Goal: Information Seeking & Learning: Learn about a topic

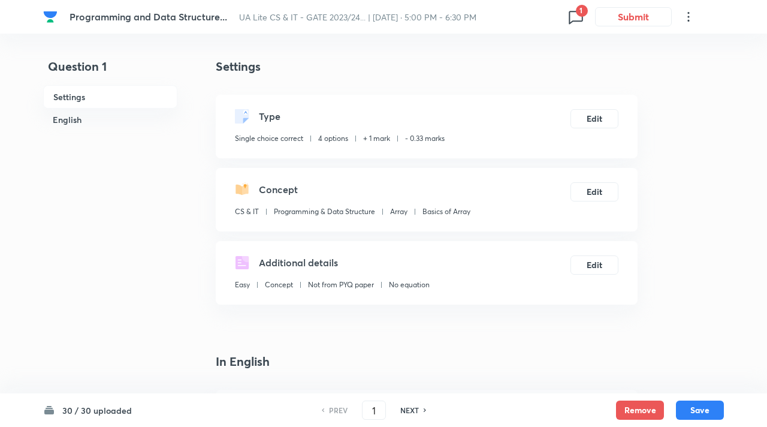
checkbox input "true"
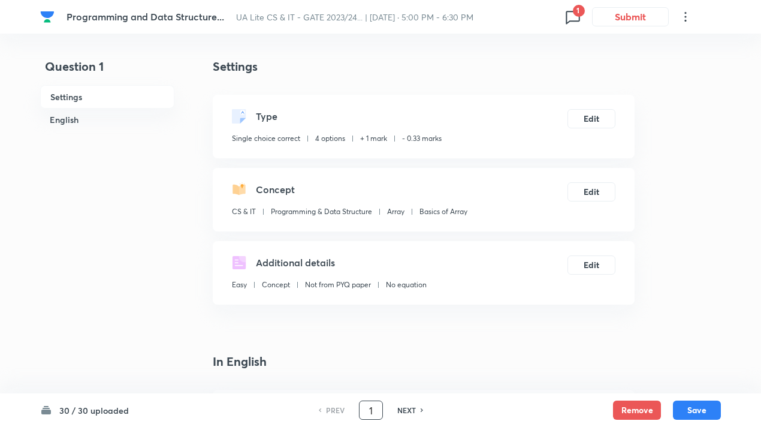
click at [375, 407] on input "1" at bounding box center [371, 410] width 23 height 21
click at [370, 404] on input "1" at bounding box center [371, 410] width 23 height 21
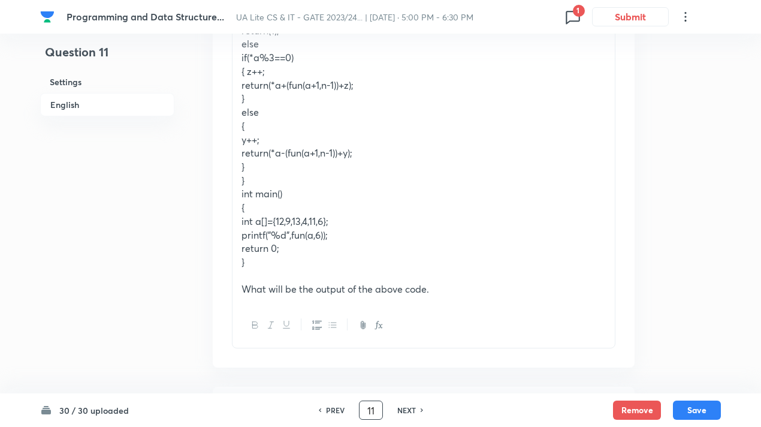
scroll to position [300, 0]
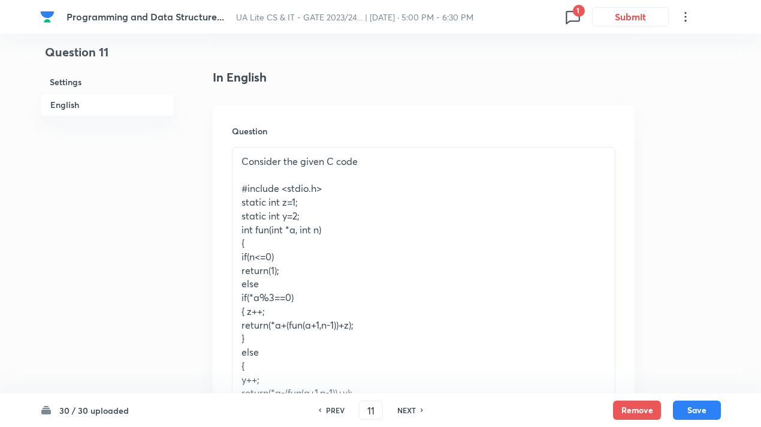
click at [426, 207] on p "static int z=1;" at bounding box center [423, 202] width 364 height 14
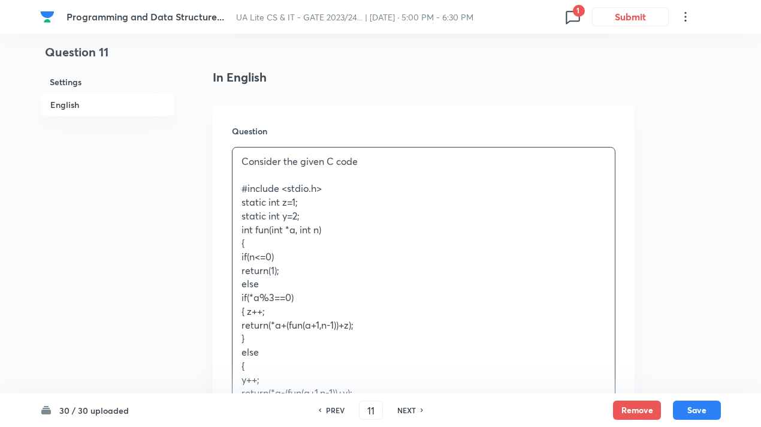
copy div "Consider the given C code #include <stdio.h> static int z=1; static int y=2; in…"
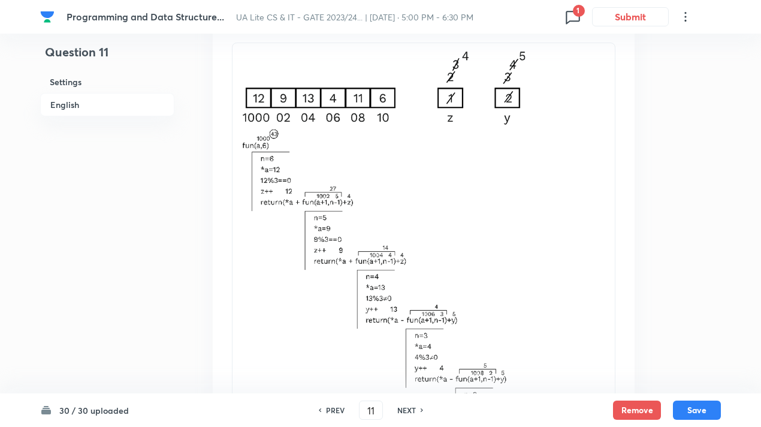
scroll to position [1079, 0]
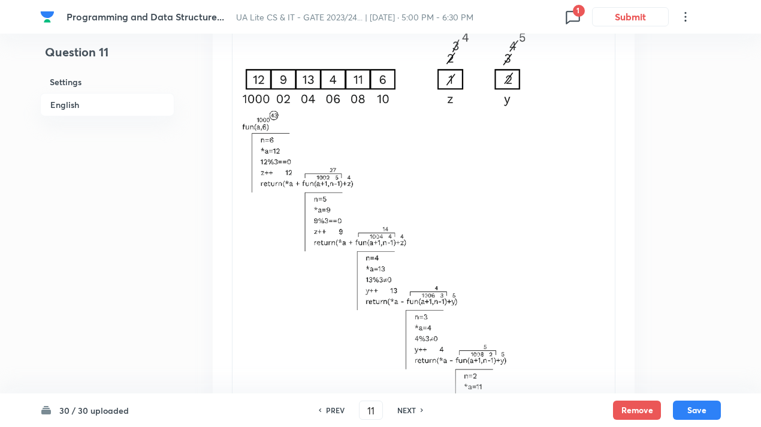
drag, startPoint x: 259, startPoint y: 56, endPoint x: 358, endPoint y: 123, distance: 120.0
click at [358, 123] on div "Ans. 43" at bounding box center [423, 282] width 382 height 514
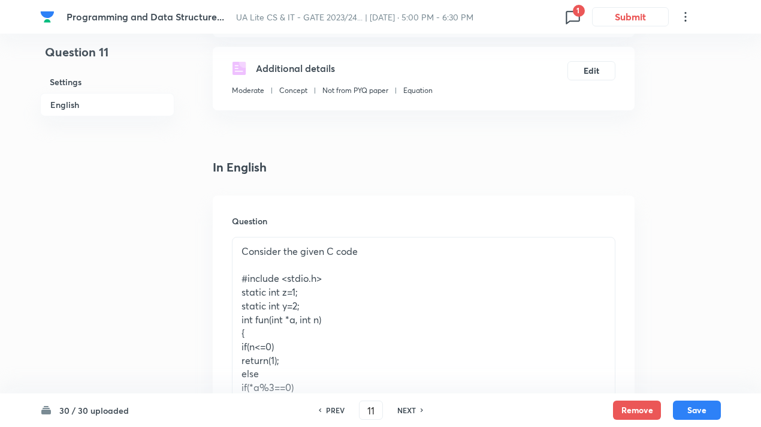
scroll to position [0, 0]
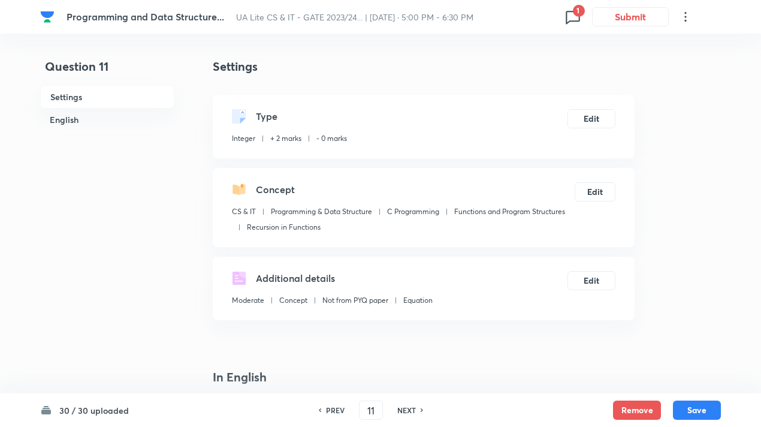
click at [407, 408] on h6 "NEXT" at bounding box center [406, 409] width 19 height 11
type input "12"
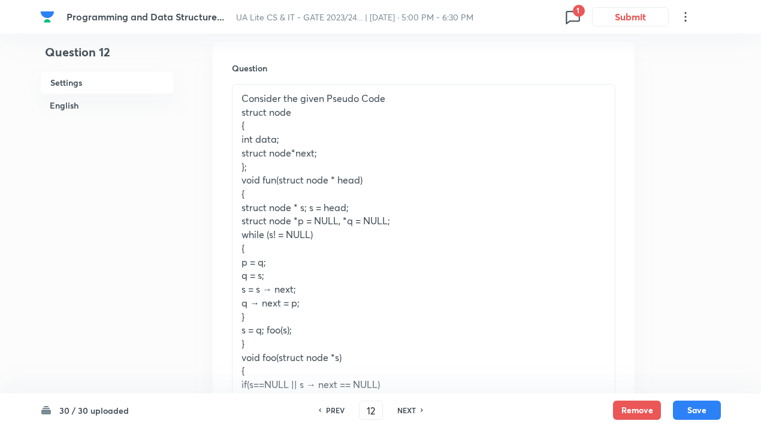
scroll to position [419, 0]
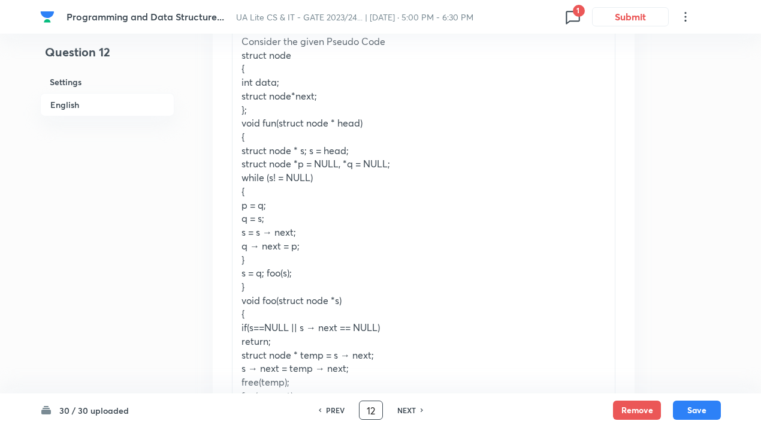
click at [368, 407] on input "12" at bounding box center [371, 410] width 23 height 21
click at [415, 203] on p "p = q;" at bounding box center [423, 205] width 364 height 14
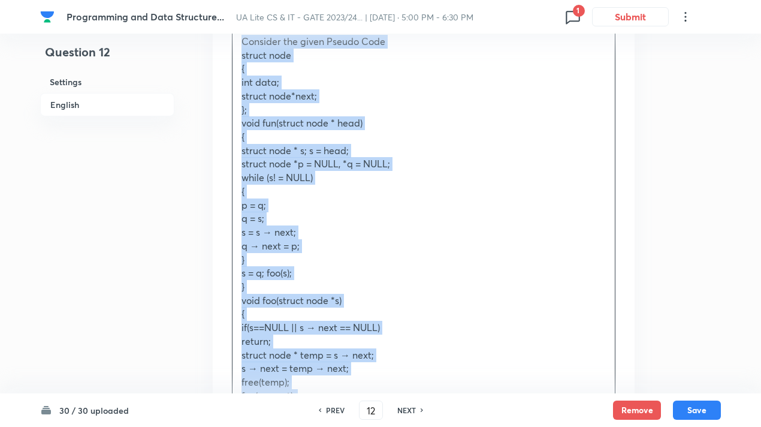
copy div "Consider the given Pseudo Code struct node { int data; struct node*next; }; voi…"
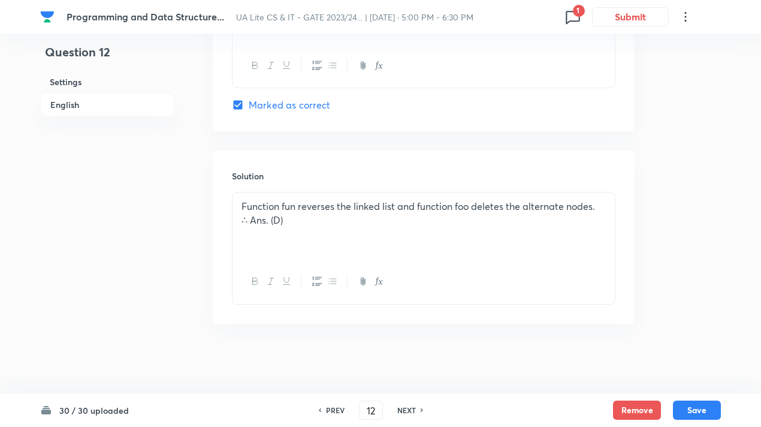
scroll to position [1580, 0]
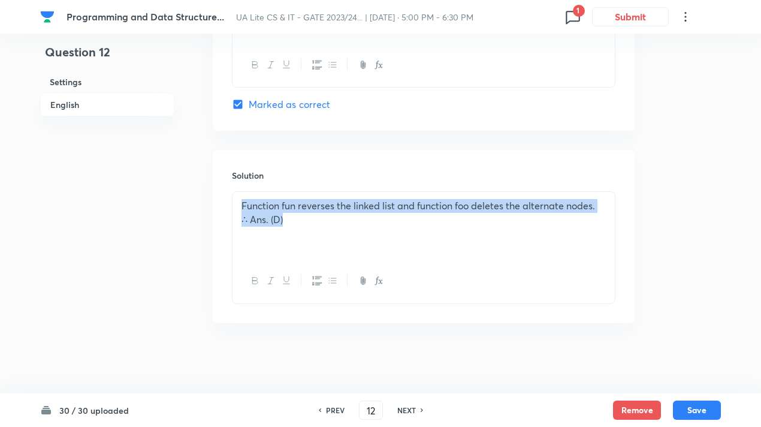
drag, startPoint x: 305, startPoint y: 227, endPoint x: 228, endPoint y: 201, distance: 81.5
click at [228, 201] on div "Solution Function fun reverses the linked list and function foo deletes the alt…" at bounding box center [424, 236] width 422 height 173
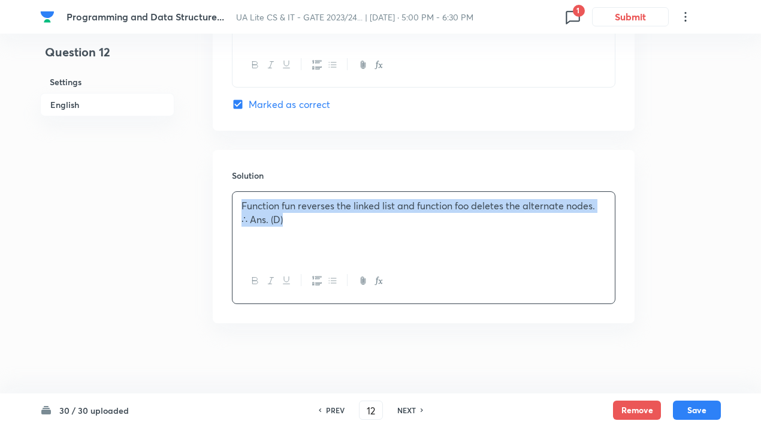
copy div "Function fun reverses the linked list and function foo deletes the alternate no…"
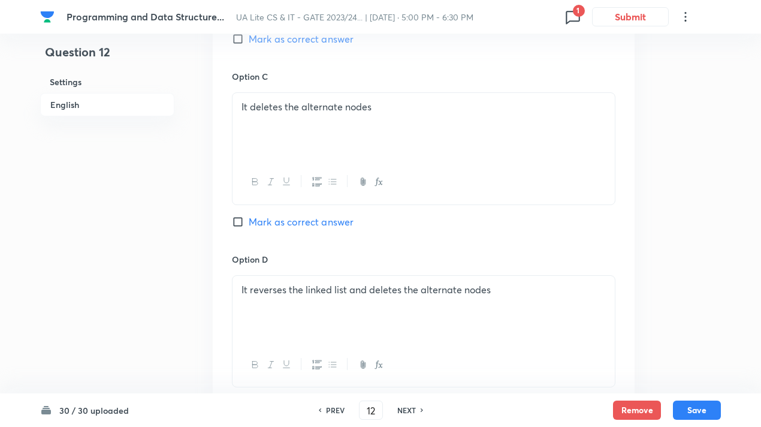
scroll to position [1220, 0]
